Goal: Task Accomplishment & Management: Complete application form

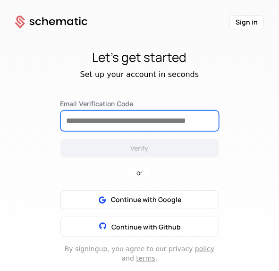
click at [141, 119] on input "Email Verification Code" at bounding box center [140, 121] width 158 height 20
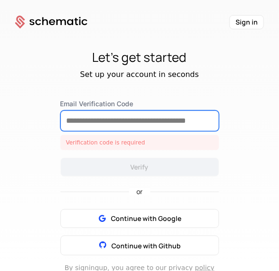
click at [180, 117] on input "Email Verification Code" at bounding box center [140, 121] width 158 height 20
paste input "******"
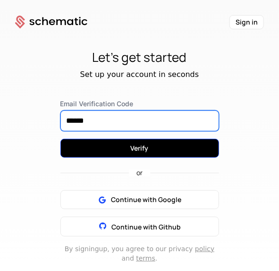
type input "******"
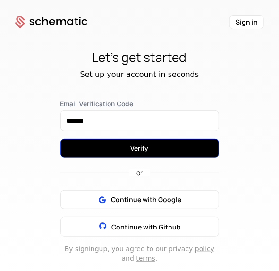
click at [176, 141] on button "Verify" at bounding box center [139, 148] width 159 height 19
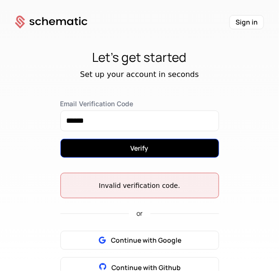
click at [179, 145] on button "Verify" at bounding box center [139, 148] width 159 height 19
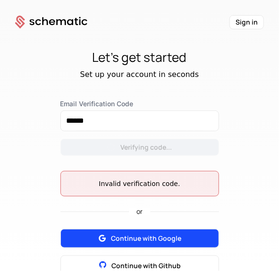
scroll to position [94, 0]
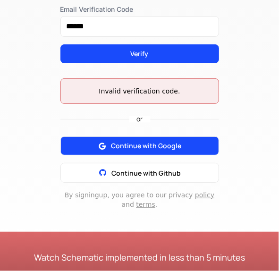
click at [171, 141] on span "Continue with Google" at bounding box center [146, 145] width 70 height 9
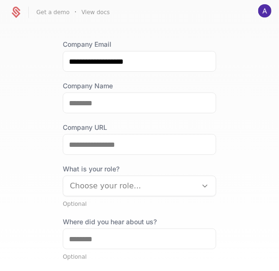
scroll to position [47, 0]
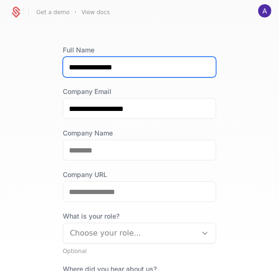
drag, startPoint x: 92, startPoint y: 68, endPoint x: 26, endPoint y: 68, distance: 65.6
click at [26, 68] on div "**********" at bounding box center [139, 160] width 279 height 240
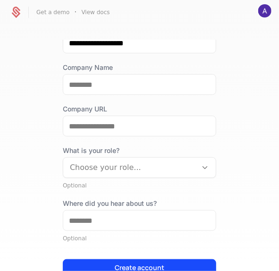
scroll to position [66, 0]
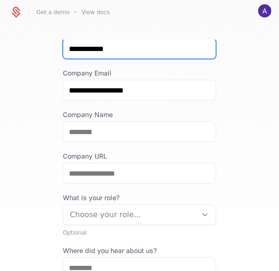
type input "**********"
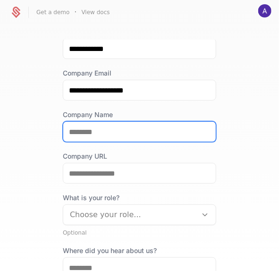
click at [84, 134] on input "Company Name" at bounding box center [139, 132] width 152 height 20
type input "**********"
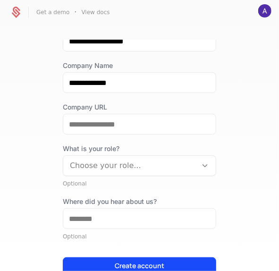
scroll to position [160, 0]
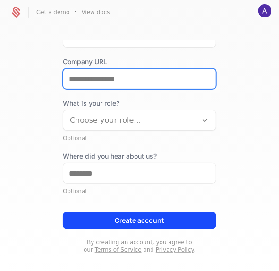
click at [127, 82] on input "Company URL" at bounding box center [139, 79] width 152 height 20
type input "**********"
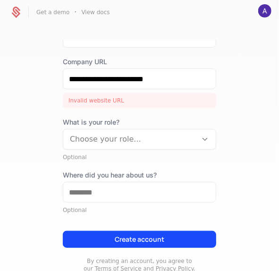
click at [143, 147] on div "Choose your role..." at bounding box center [130, 139] width 134 height 17
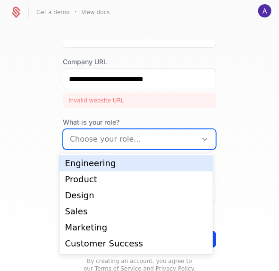
click at [133, 165] on div "Engineering" at bounding box center [136, 163] width 142 height 8
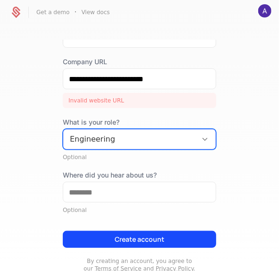
scroll to position [179, 0]
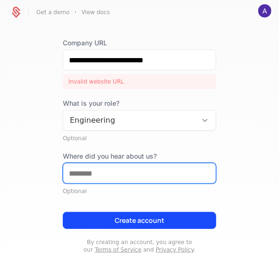
click at [102, 167] on input "Where did you hear about us?" at bounding box center [139, 173] width 152 height 20
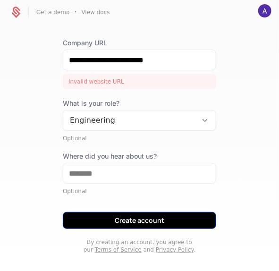
click at [119, 212] on button "Create account" at bounding box center [139, 220] width 153 height 17
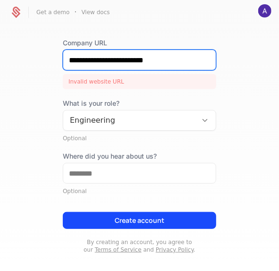
click at [166, 59] on input "**********" at bounding box center [139, 60] width 152 height 20
drag, startPoint x: 178, startPoint y: 65, endPoint x: 60, endPoint y: 70, distance: 118.1
click at [63, 70] on div "**********" at bounding box center [139, 63] width 153 height 51
paste input "**********"
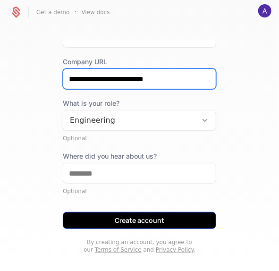
type input "**********"
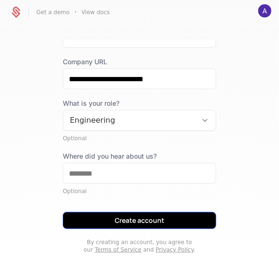
click at [143, 214] on button "Create account" at bounding box center [139, 220] width 153 height 17
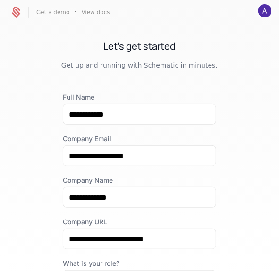
scroll to position [142, 0]
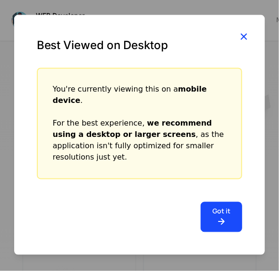
click at [243, 42] on icon "button" at bounding box center [243, 36] width 12 height 12
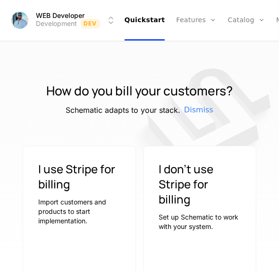
click at [20, 17] on html "WEB Developer Development Dev Quickstart Features Features Flags Catalog Plans …" at bounding box center [139, 135] width 279 height 271
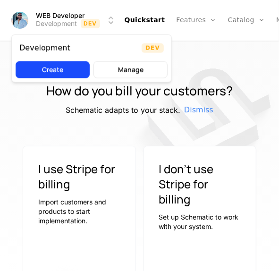
click at [111, 161] on html "WEB Developer Development Dev Quickstart Features Features Flags Catalog Plans …" at bounding box center [139, 135] width 279 height 271
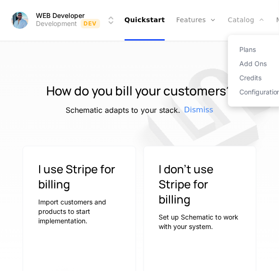
click at [234, 26] on link "Catalog" at bounding box center [246, 20] width 37 height 41
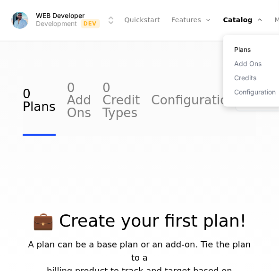
click at [241, 51] on link "Plans" at bounding box center [256, 49] width 43 height 7
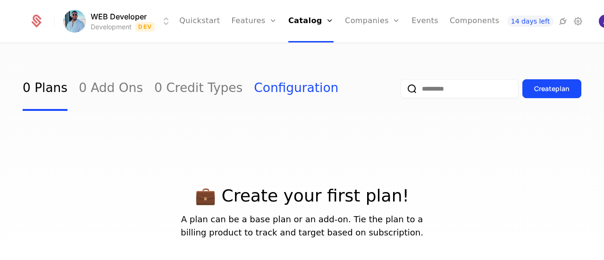
click at [278, 92] on link "Configuration" at bounding box center [296, 89] width 84 height 44
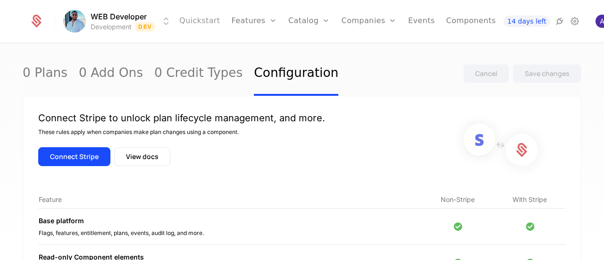
click at [193, 22] on link "Quickstart" at bounding box center [199, 21] width 41 height 42
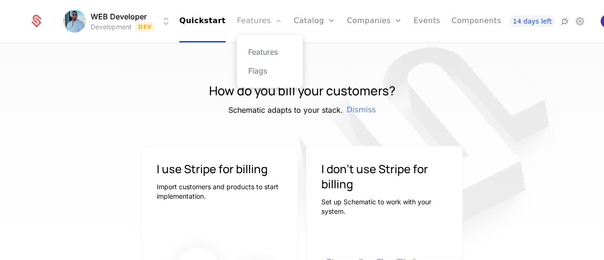
click at [256, 30] on link "Features" at bounding box center [259, 21] width 45 height 42
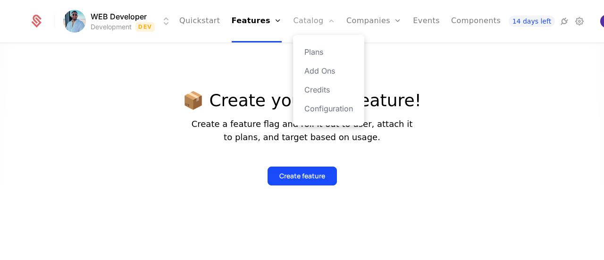
click at [278, 24] on link "Catalog" at bounding box center [314, 21] width 42 height 42
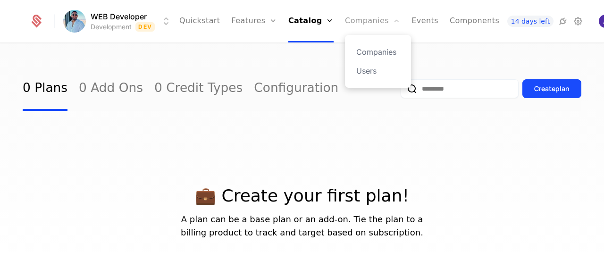
click at [278, 23] on link "Companies" at bounding box center [372, 21] width 55 height 42
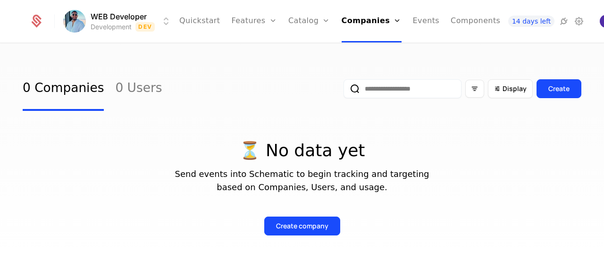
click at [278, 24] on ul "Quickstart Features Features Flags Catalog Plans Add Ons Credits Configuration …" at bounding box center [339, 21] width 321 height 42
click at [278, 25] on link "Events" at bounding box center [426, 21] width 27 height 42
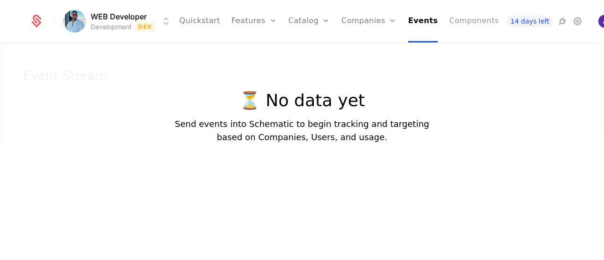
click at [278, 25] on link "Components" at bounding box center [474, 21] width 50 height 42
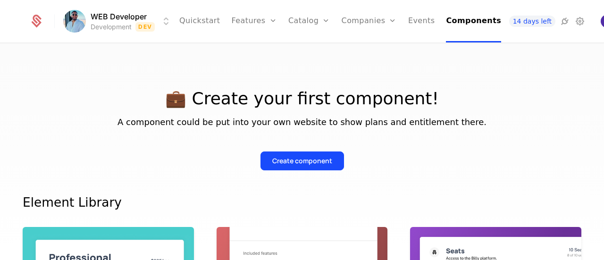
click at [278, 17] on div "WEB Developer Development Dev Quickstart Features Features Flags Catalog Plans …" at bounding box center [302, 21] width 604 height 43
click at [278, 18] on div "WEB Developer Development Dev Quickstart Features Features Flags Catalog Plans …" at bounding box center [302, 21] width 604 height 43
click at [278, 23] on img "Open user button" at bounding box center [607, 21] width 13 height 13
click at [278, 86] on div "💼 Create your first component! A component could be put into your own website t…" at bounding box center [302, 119] width 559 height 104
click at [166, 26] on html "WEB Developer Development Dev Quickstart Features Features Flags Catalog Plans …" at bounding box center [302, 130] width 604 height 260
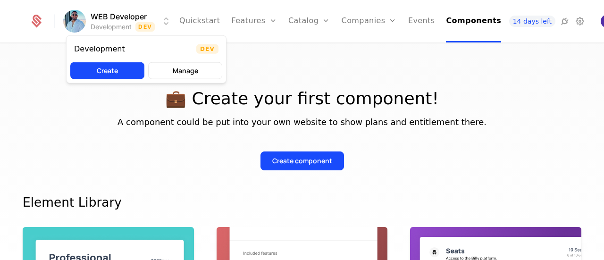
click at [278, 79] on html "WEB Developer Development Dev Quickstart Features Features Flags Catalog Plans …" at bounding box center [302, 130] width 604 height 260
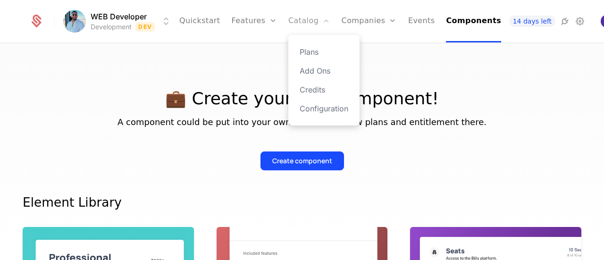
click at [278, 23] on link "Catalog" at bounding box center [309, 21] width 42 height 42
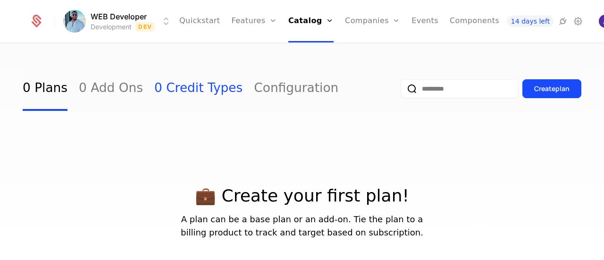
click at [187, 89] on link "0 Credit Types" at bounding box center [198, 89] width 88 height 44
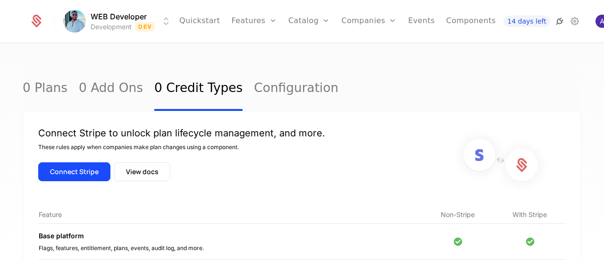
click at [278, 24] on icon at bounding box center [559, 21] width 11 height 11
